Goal: Navigation & Orientation: Go to known website

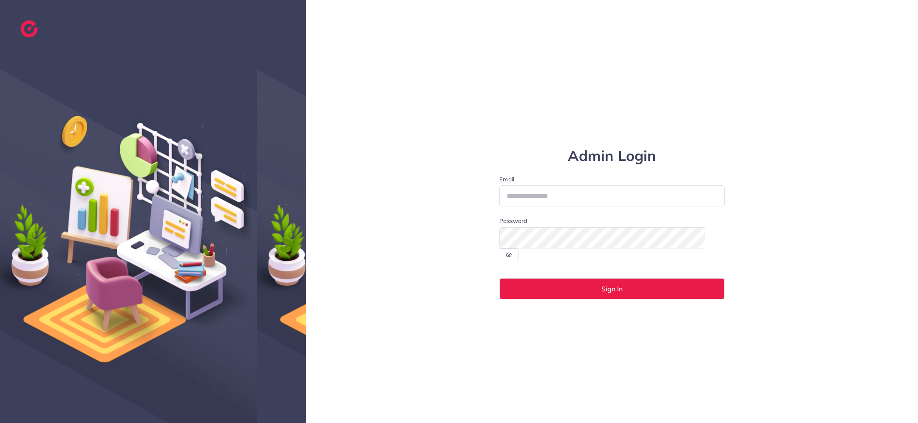
click at [385, 169] on div "Admin Login Email Password Sign In" at bounding box center [612, 211] width 612 height 423
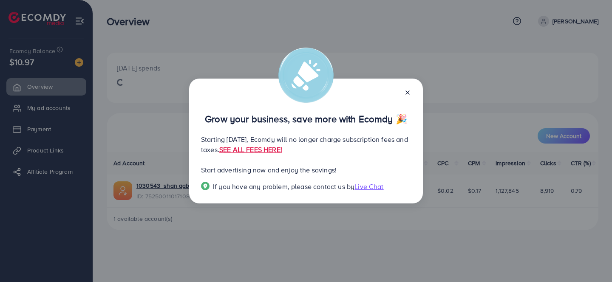
click at [409, 96] on icon at bounding box center [407, 92] width 7 height 7
